Goal: Task Accomplishment & Management: Use online tool/utility

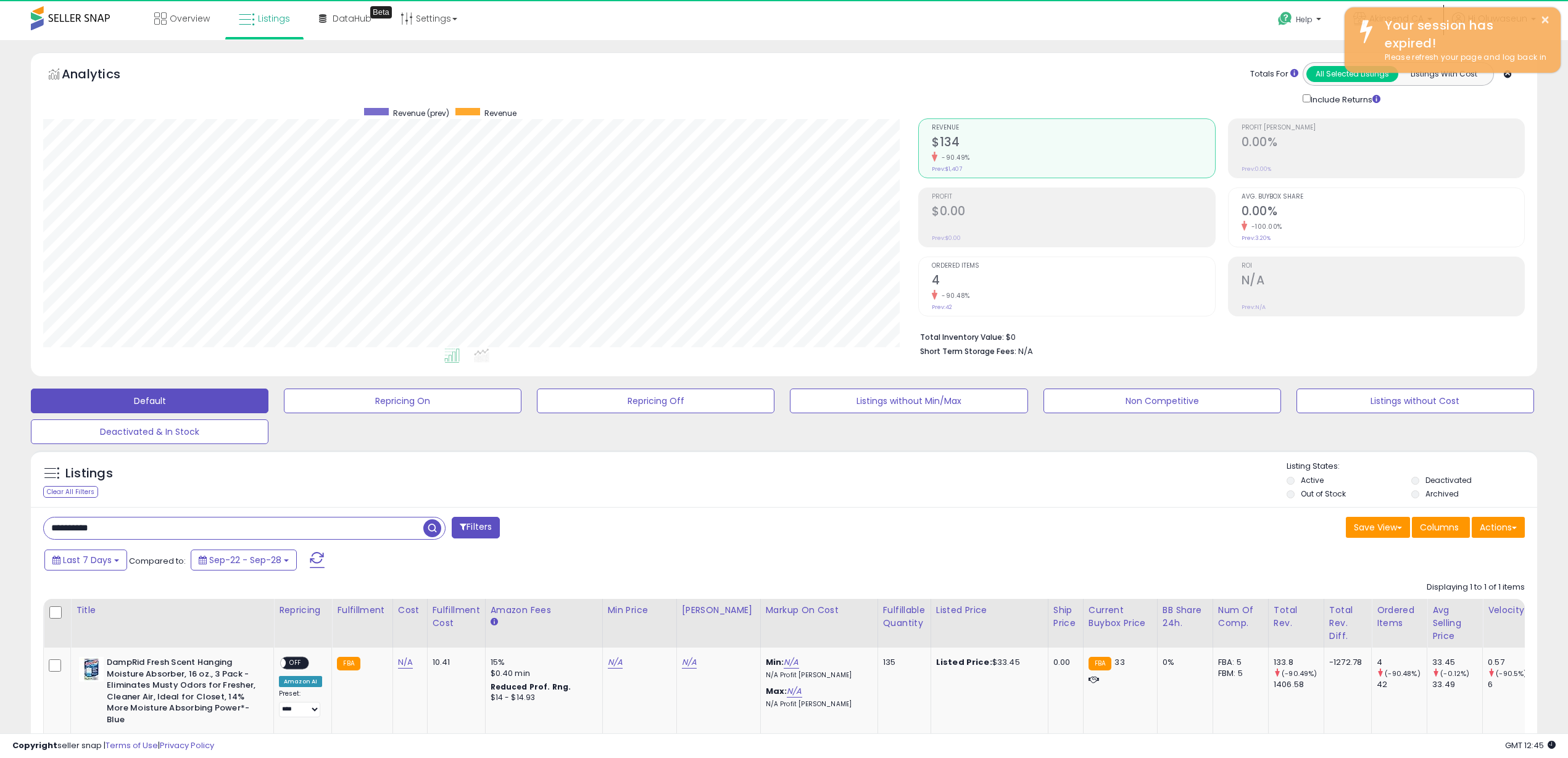
scroll to position [253, 875]
